Goal: Transaction & Acquisition: Purchase product/service

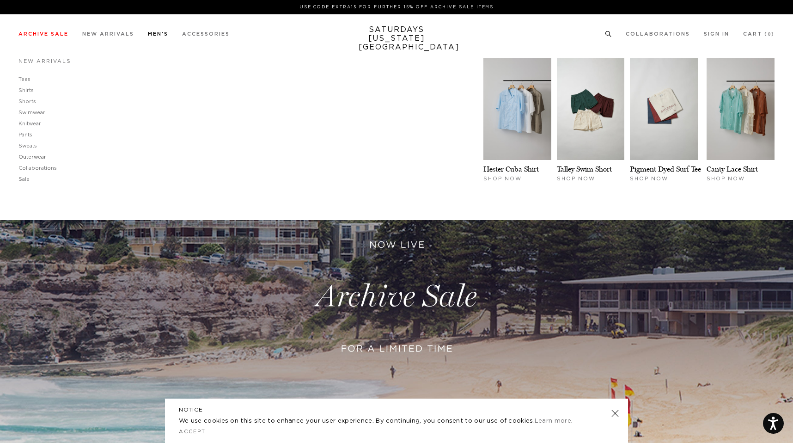
click at [29, 157] on link "Outerwear" at bounding box center [32, 156] width 28 height 5
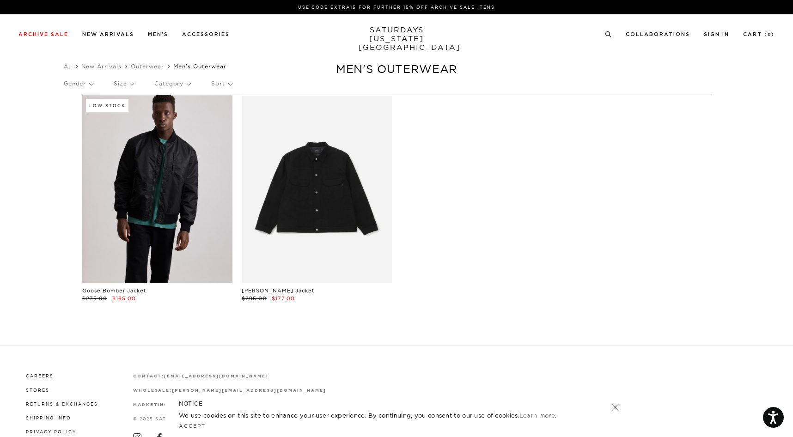
click at [209, 190] on link at bounding box center [157, 189] width 150 height 188
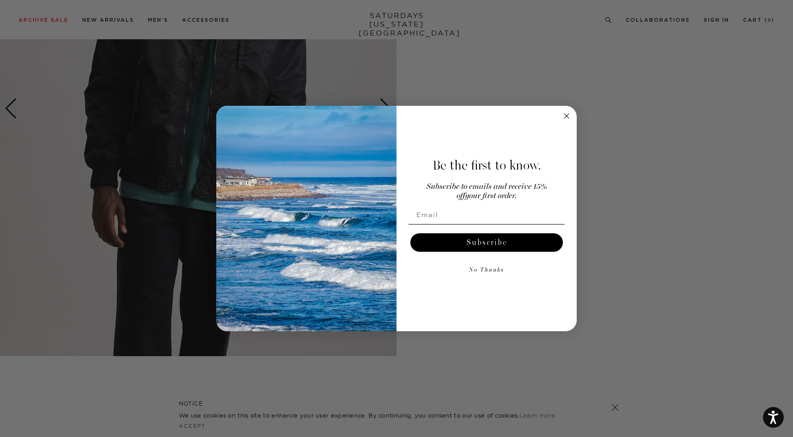
scroll to position [670, 0]
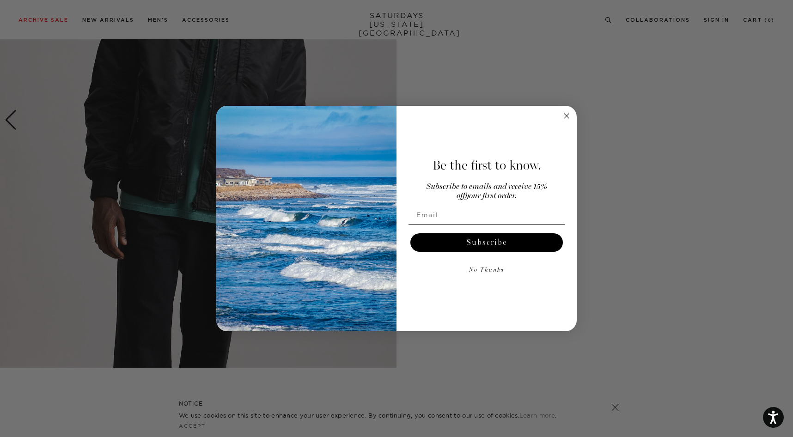
click at [567, 120] on circle "Close dialog" at bounding box center [566, 116] width 11 height 11
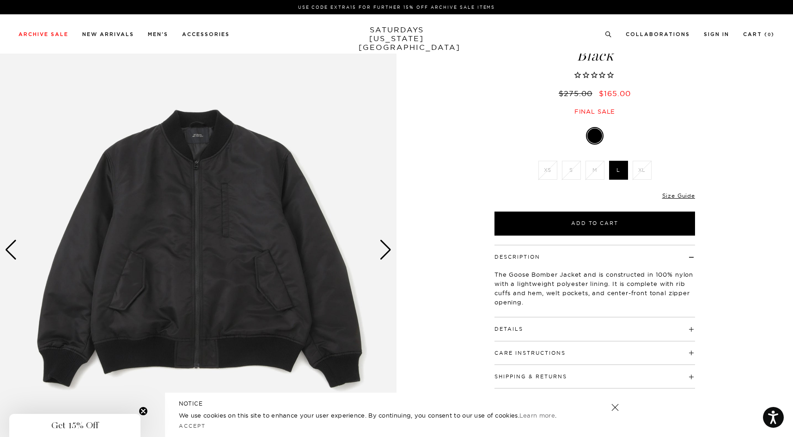
scroll to position [0, 6]
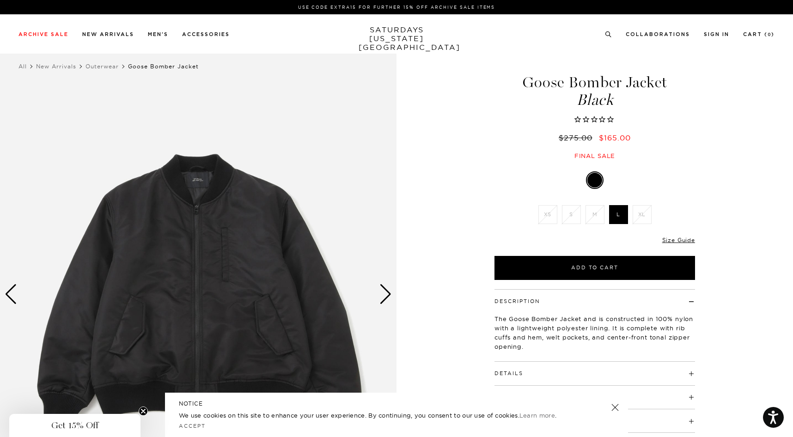
click at [379, 303] on div "Next slide" at bounding box center [385, 294] width 12 height 20
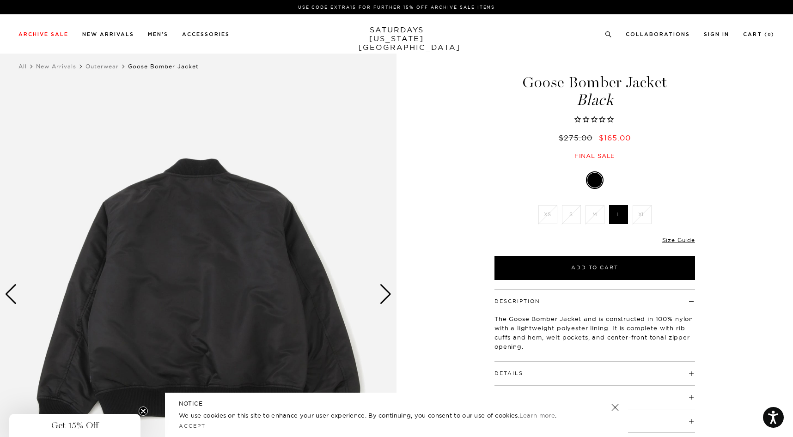
click at [379, 303] on div "Next slide" at bounding box center [385, 294] width 12 height 20
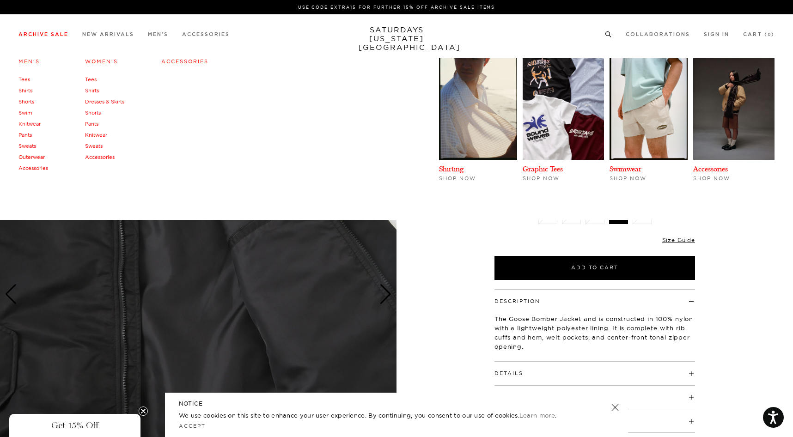
click at [34, 158] on link "Outerwear" at bounding box center [31, 157] width 26 height 6
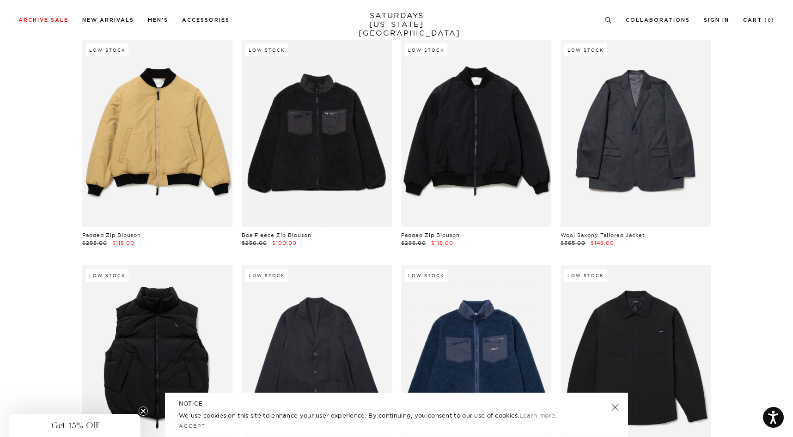
scroll to position [958, 0]
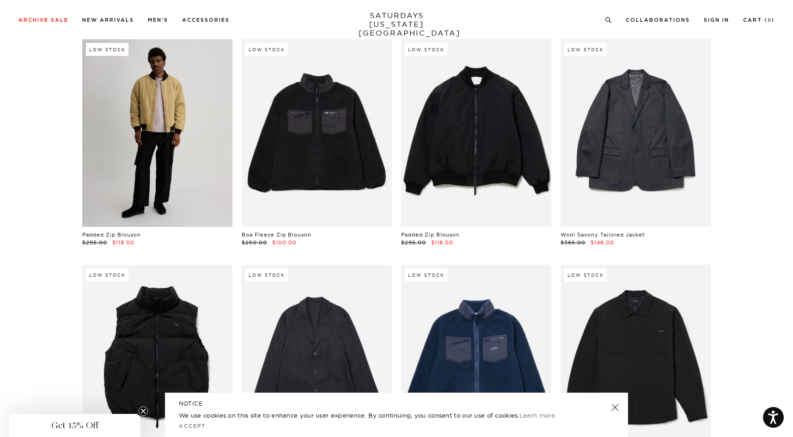
click at [165, 174] on link at bounding box center [157, 133] width 150 height 188
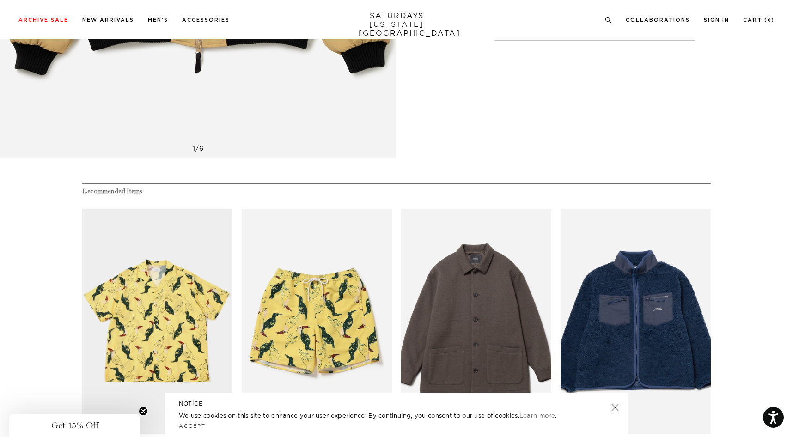
scroll to position [386, 0]
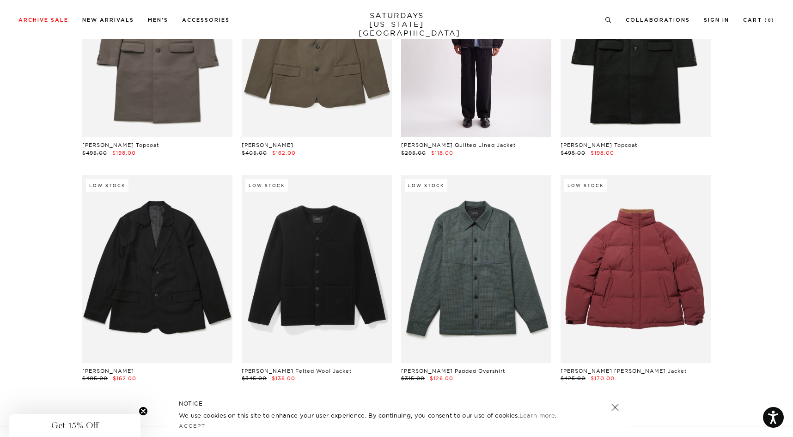
scroll to position [2110, 0]
